Goal: Information Seeking & Learning: Compare options

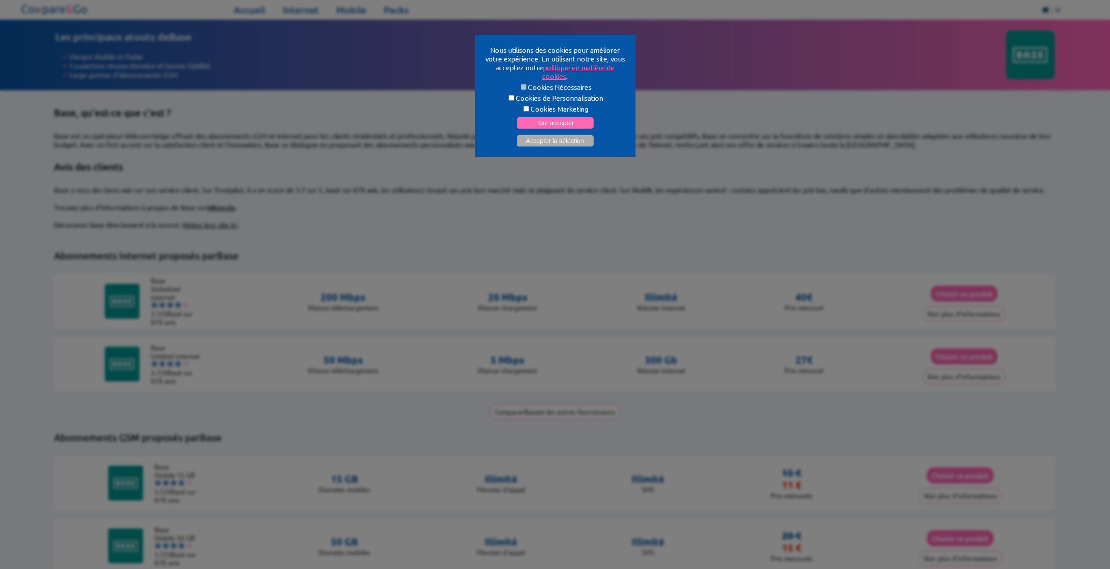
select select "**"
click at [571, 121] on button "Tout accepter" at bounding box center [555, 122] width 77 height 11
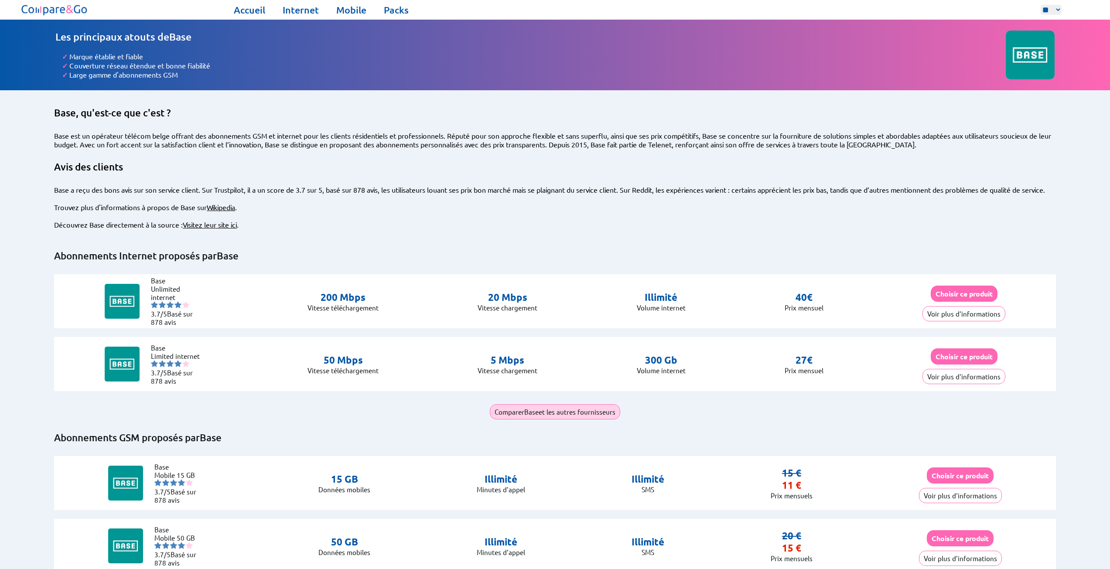
click at [540, 408] on button "Comparer Base et les autres fournisseurs" at bounding box center [555, 411] width 130 height 15
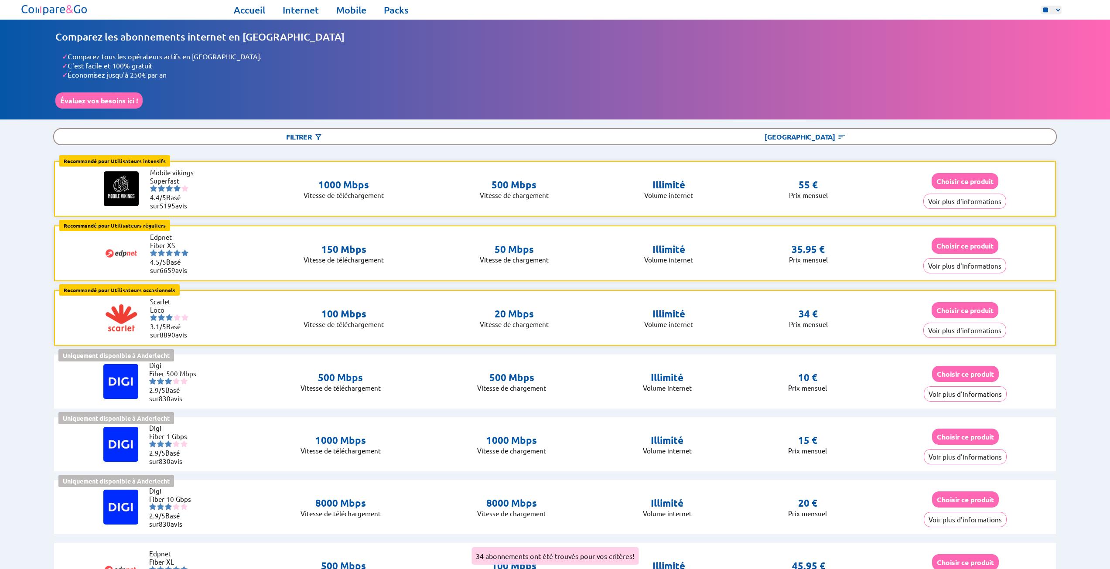
select select "**"
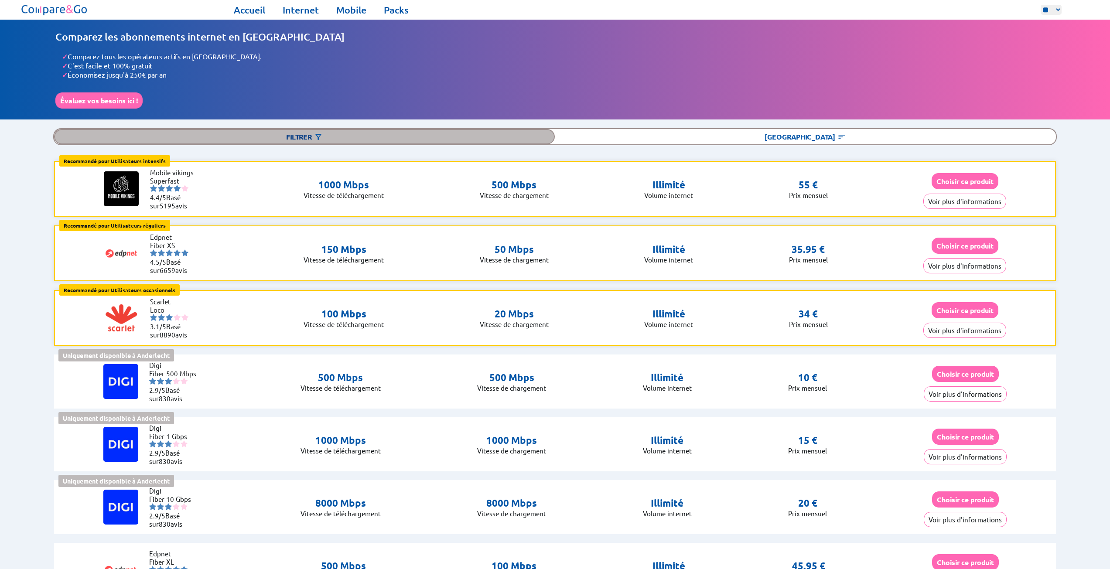
click at [305, 133] on div "Filtrer" at bounding box center [304, 136] width 501 height 15
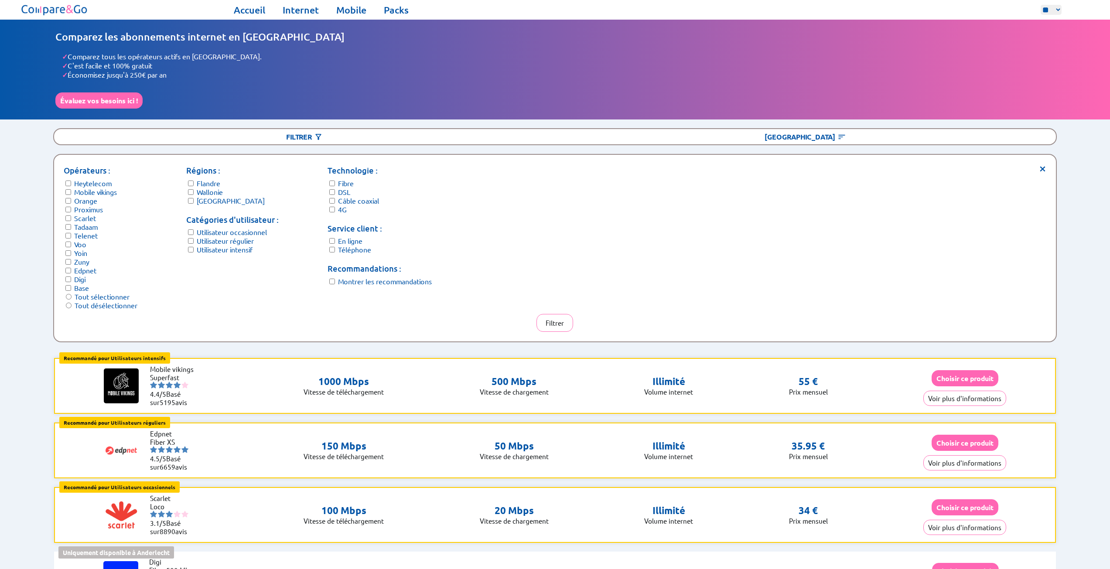
click at [339, 205] on label "4G" at bounding box center [342, 209] width 9 height 9
click at [338, 205] on label "4G" at bounding box center [342, 209] width 9 height 9
click at [342, 181] on label "Fibre" at bounding box center [346, 183] width 16 height 9
click at [231, 228] on label "Utilisateur occasionnel" at bounding box center [232, 232] width 70 height 9
click at [207, 228] on label "Utilisateur occasionnel" at bounding box center [232, 232] width 70 height 9
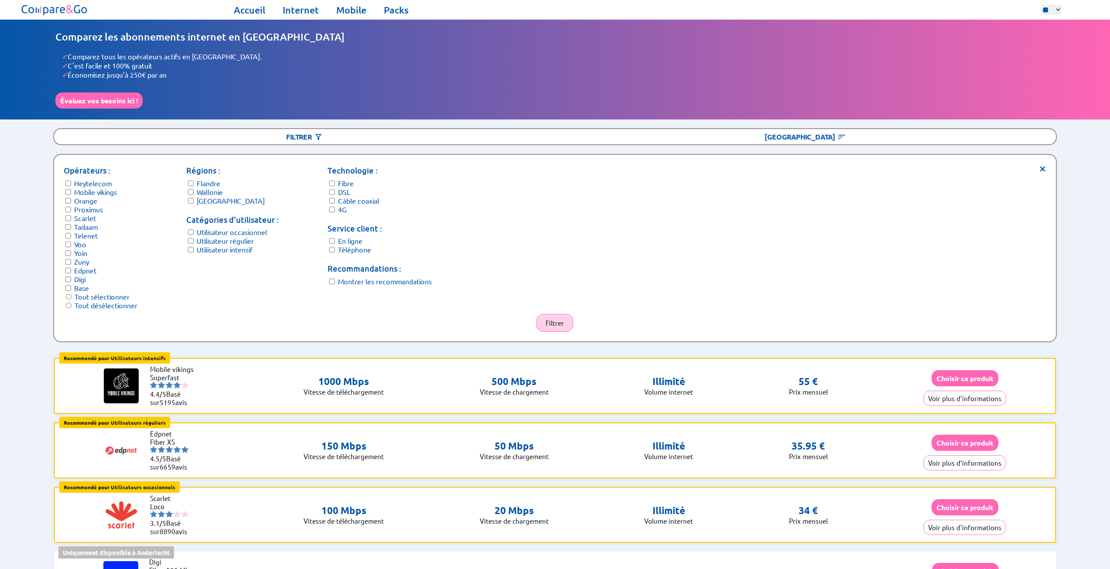
click at [552, 319] on button "Filtrer" at bounding box center [555, 323] width 37 height 18
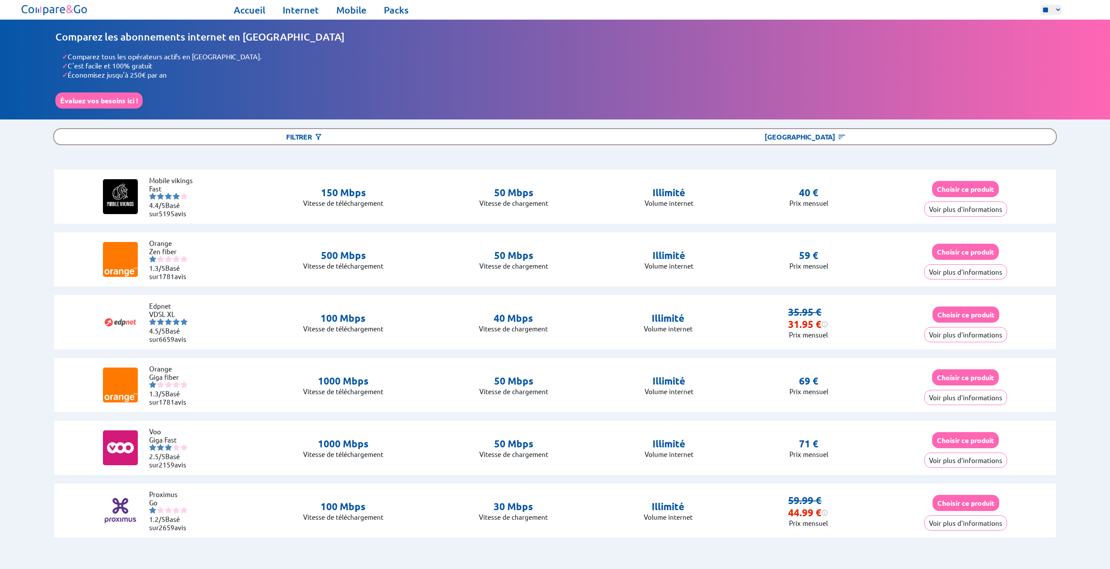
click at [345, 128] on div "Filtrer [GEOGRAPHIC_DATA]" at bounding box center [555, 136] width 1004 height 17
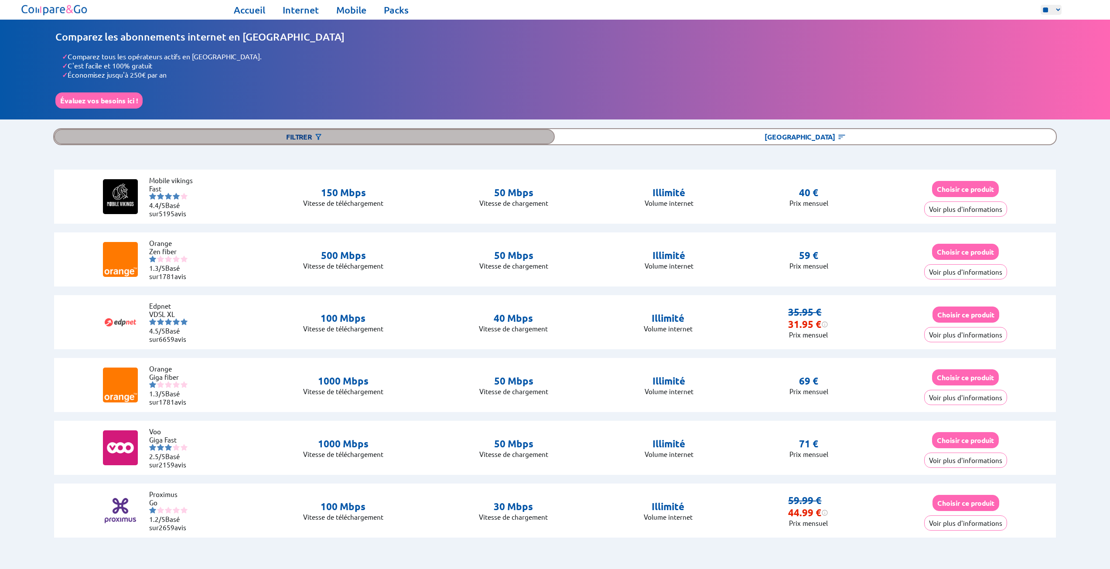
click at [328, 135] on div "Filtrer" at bounding box center [304, 136] width 501 height 15
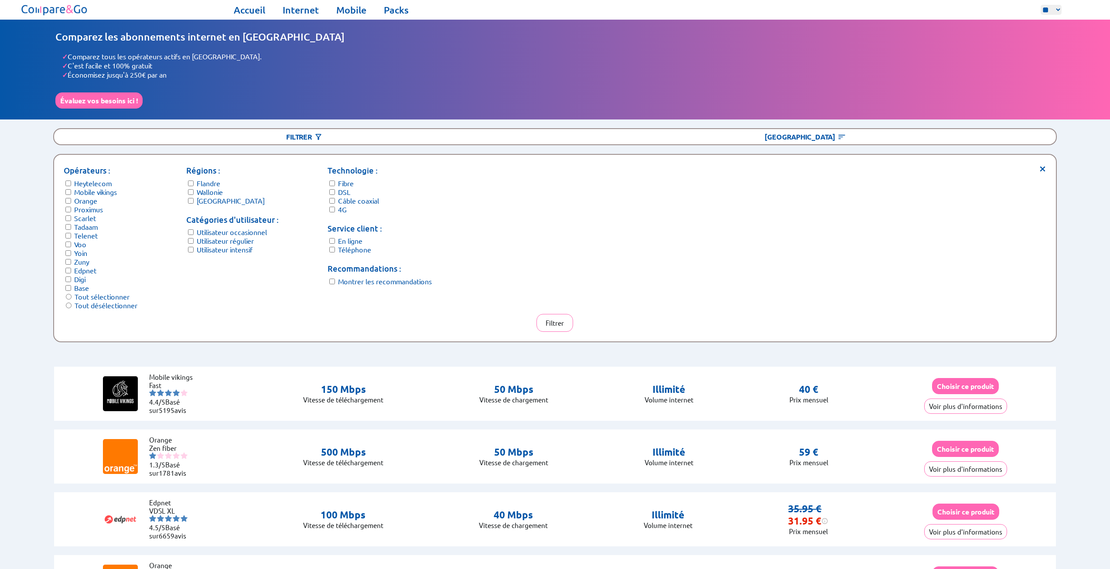
click at [202, 181] on label "Flandre" at bounding box center [209, 183] width 24 height 9
click at [196, 194] on form "Régions : Flandre Wallonie [GEOGRAPHIC_DATA]" at bounding box center [232, 184] width 92 height 41
click at [553, 314] on button "Filtrer" at bounding box center [555, 323] width 37 height 18
